Goal: Task Accomplishment & Management: Manage account settings

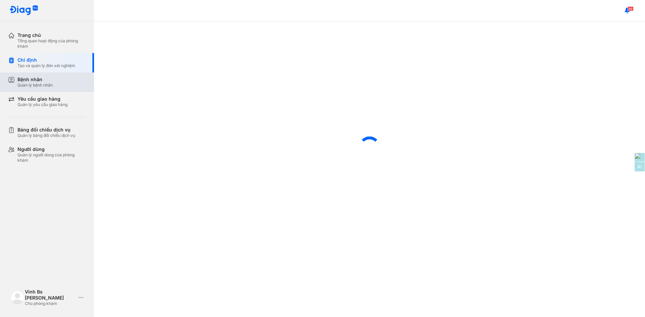
click at [49, 88] on div "Bệnh nhân Quản lý bệnh nhân" at bounding box center [51, 82] width 86 height 19
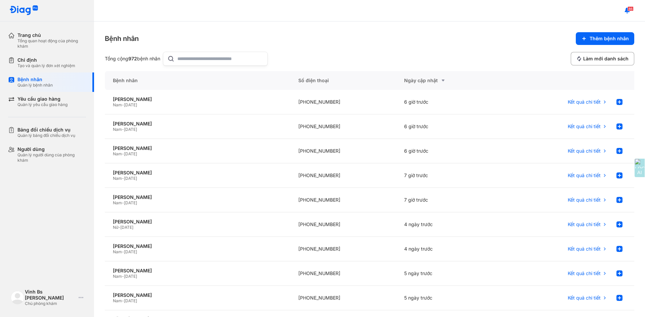
click at [201, 56] on input "text" at bounding box center [220, 58] width 86 height 13
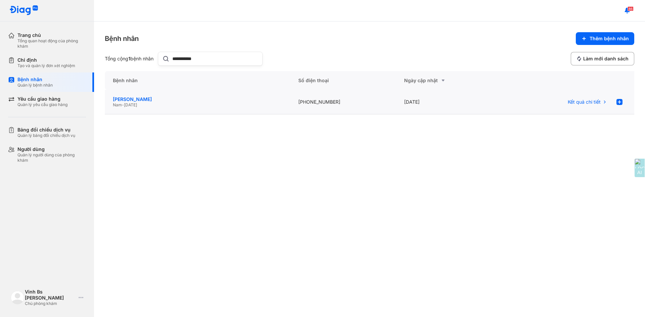
type input "**********"
click at [149, 100] on div "HỒ KHẮC SƠN" at bounding box center [197, 99] width 169 height 6
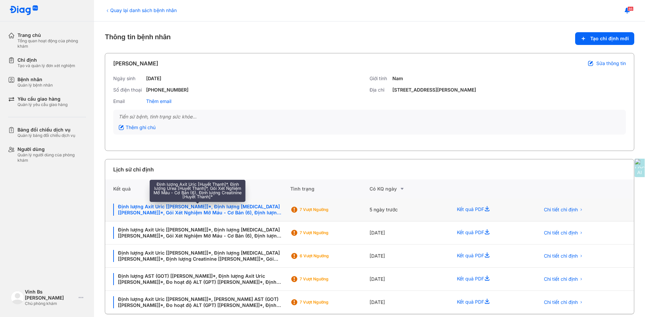
click at [219, 208] on div "Định lượng Axit Uric [Huyết Thanh]*, Định lượng Urea [Huyết Thanh]*, Gói Xét Ng…" at bounding box center [197, 210] width 169 height 12
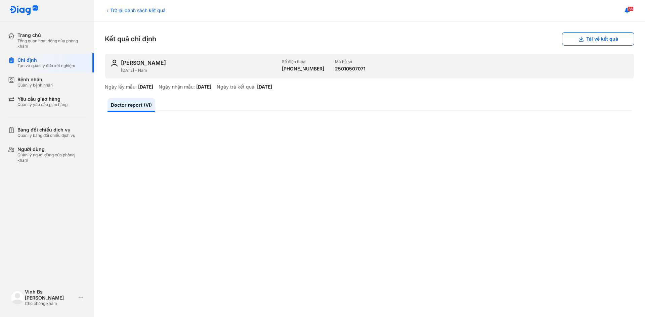
scroll to position [259, 0]
